Goal: Find specific page/section: Find specific page/section

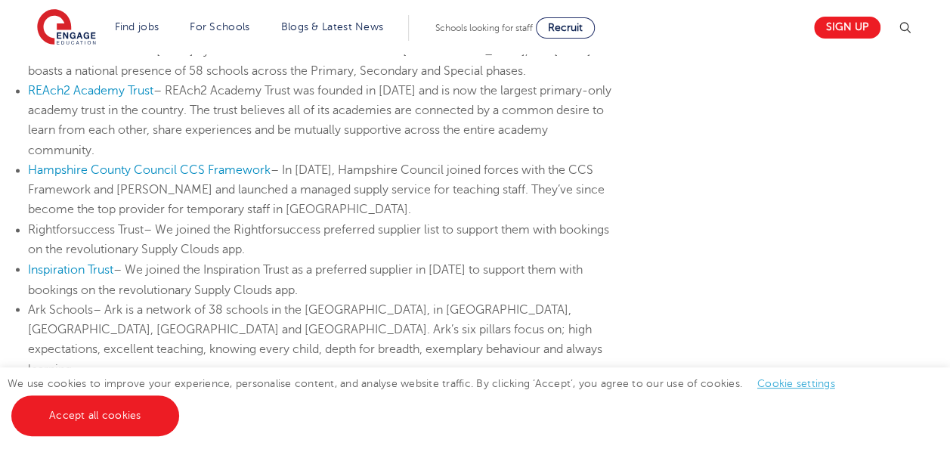
scroll to position [1177, 0]
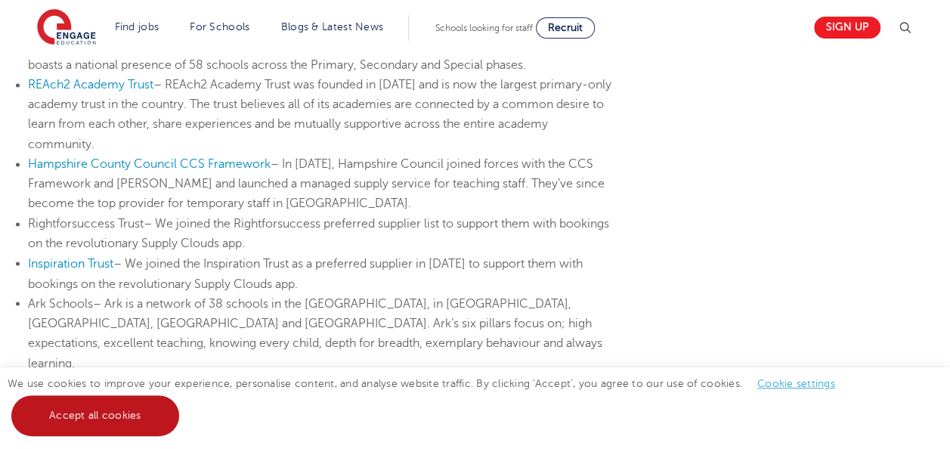
click at [123, 420] on link "Accept all cookies" at bounding box center [95, 415] width 168 height 41
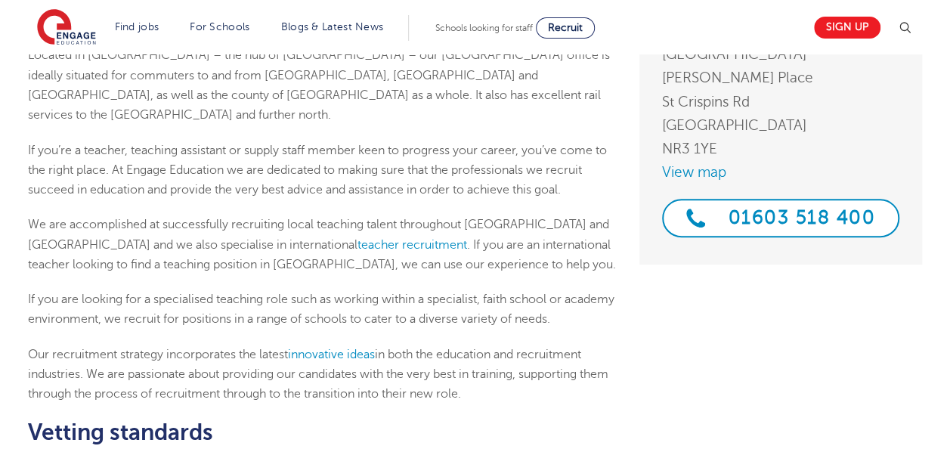
scroll to position [0, 0]
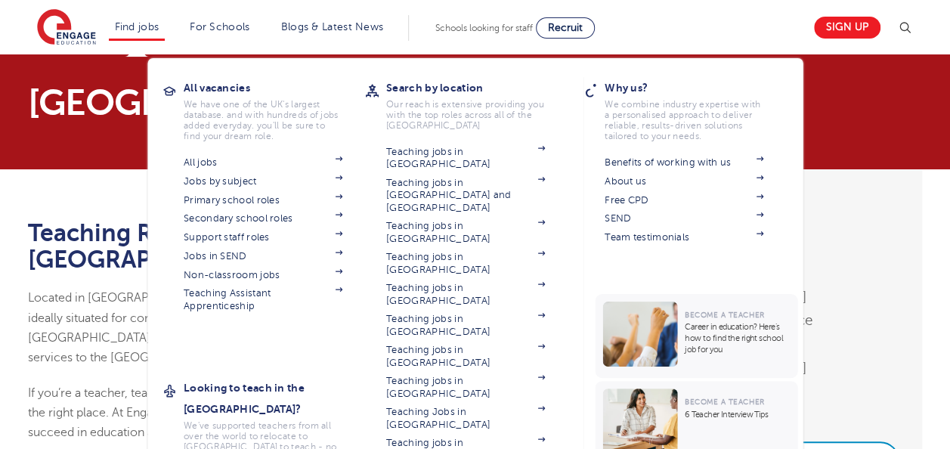
click at [159, 36] on li "Find jobs All vacancies We have one of the UK's largest database. and with hund…" at bounding box center [137, 28] width 57 height 26
drag, startPoint x: 159, startPoint y: 36, endPoint x: 143, endPoint y: 35, distance: 15.9
click at [143, 35] on li "Find jobs All vacancies We have one of the UK's largest database. and with hund…" at bounding box center [137, 28] width 57 height 26
click at [154, 23] on link "Find jobs" at bounding box center [137, 26] width 45 height 11
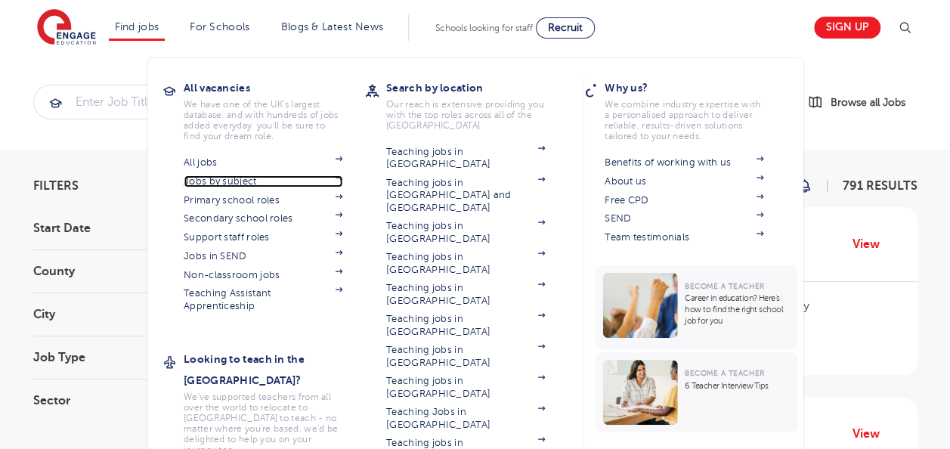
click at [254, 177] on link "Jobs by subject" at bounding box center [263, 181] width 159 height 12
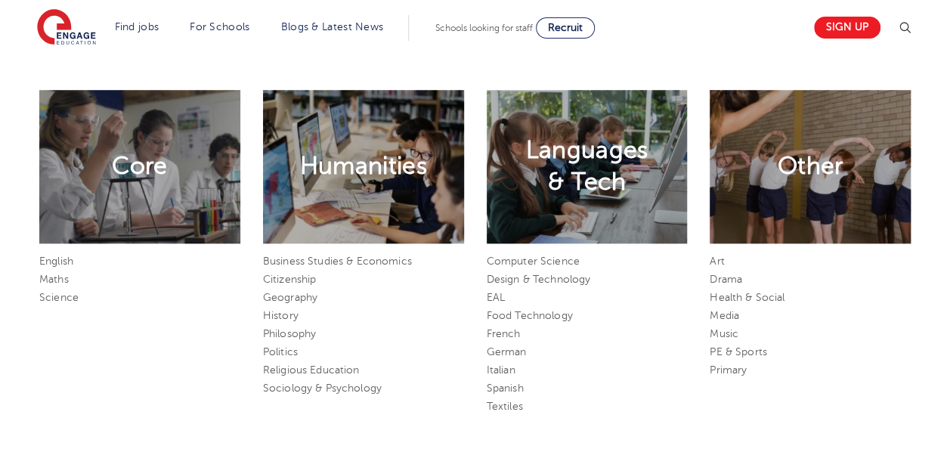
scroll to position [683, 0]
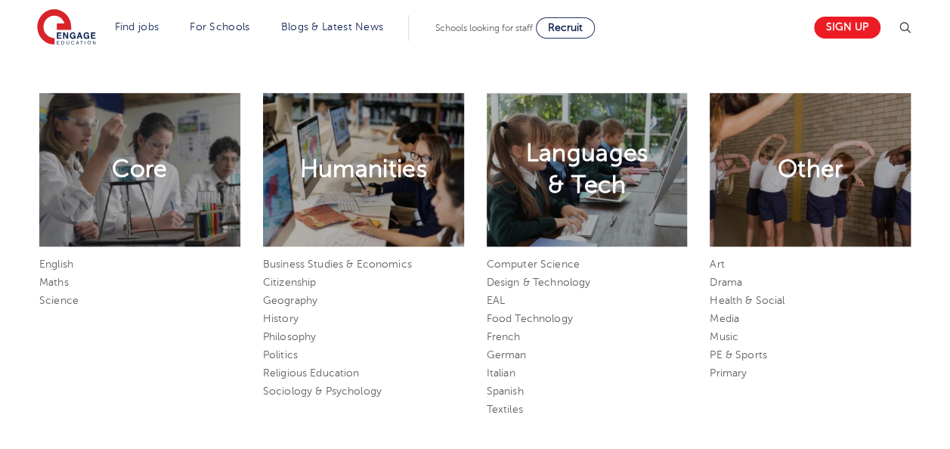
click at [547, 212] on div "Languages & Tech" at bounding box center [587, 169] width 201 height 153
click at [507, 394] on link "Spanish" at bounding box center [505, 390] width 37 height 11
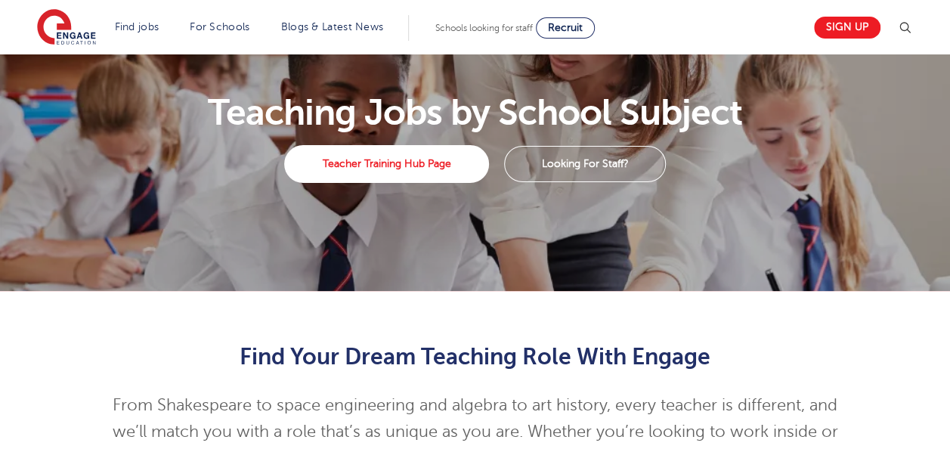
scroll to position [0, 0]
